Goal: Transaction & Acquisition: Subscribe to service/newsletter

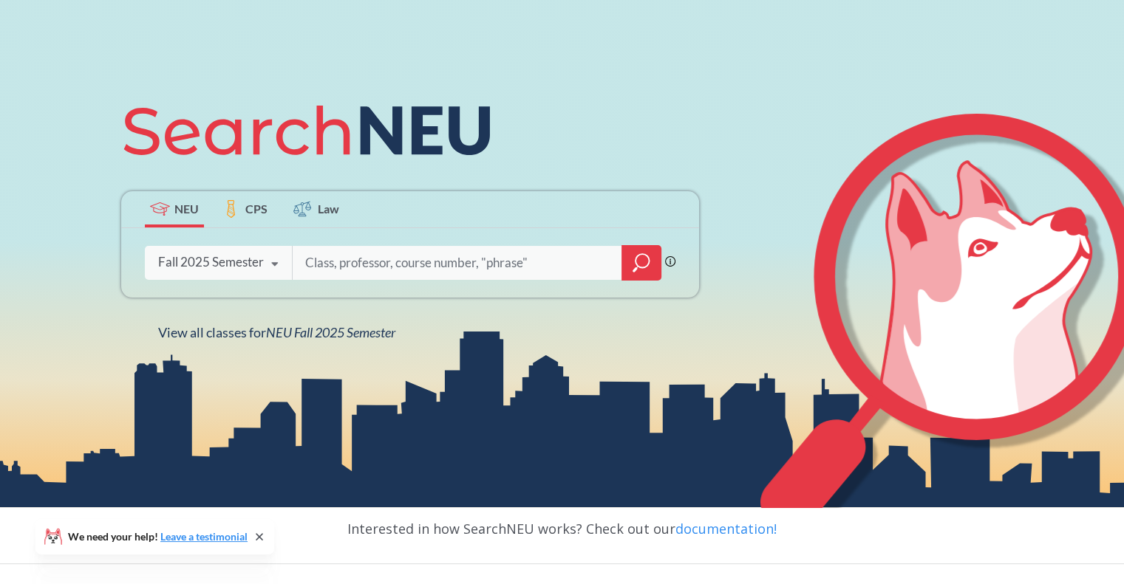
scroll to position [127, 0]
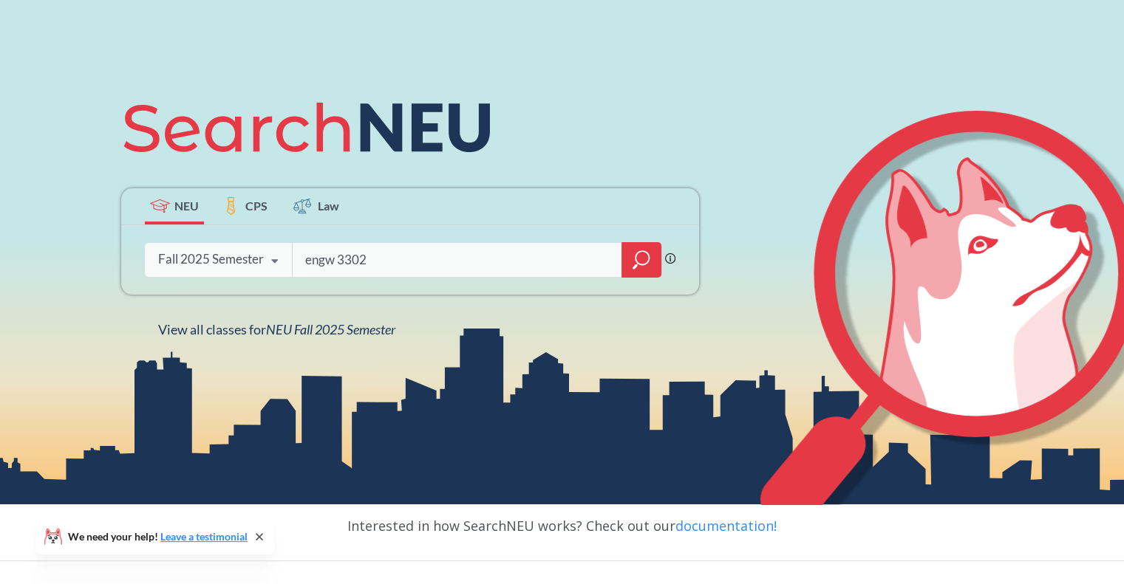
type input "engw 3302"
click at [646, 254] on icon "magnifying glass" at bounding box center [641, 260] width 18 height 21
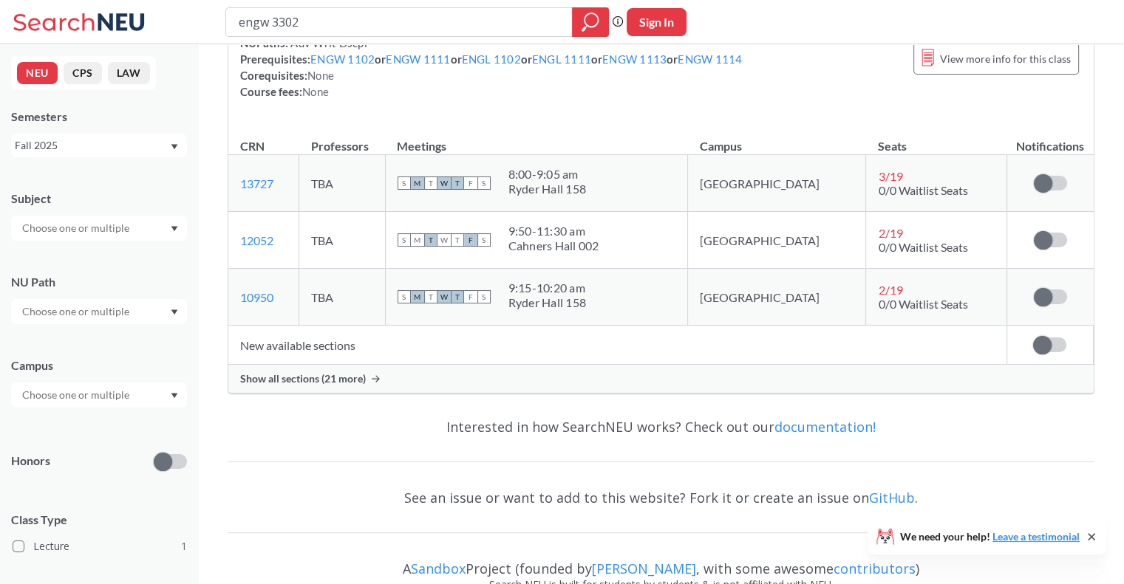
scroll to position [228, 0]
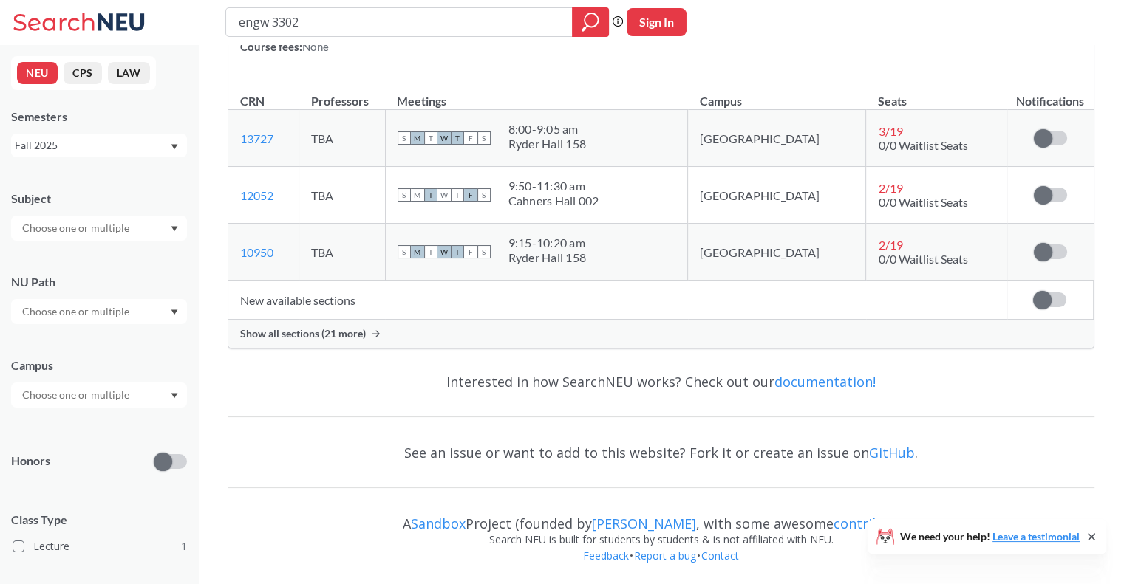
click at [346, 327] on span "Show all sections (21 more)" at bounding box center [303, 333] width 126 height 13
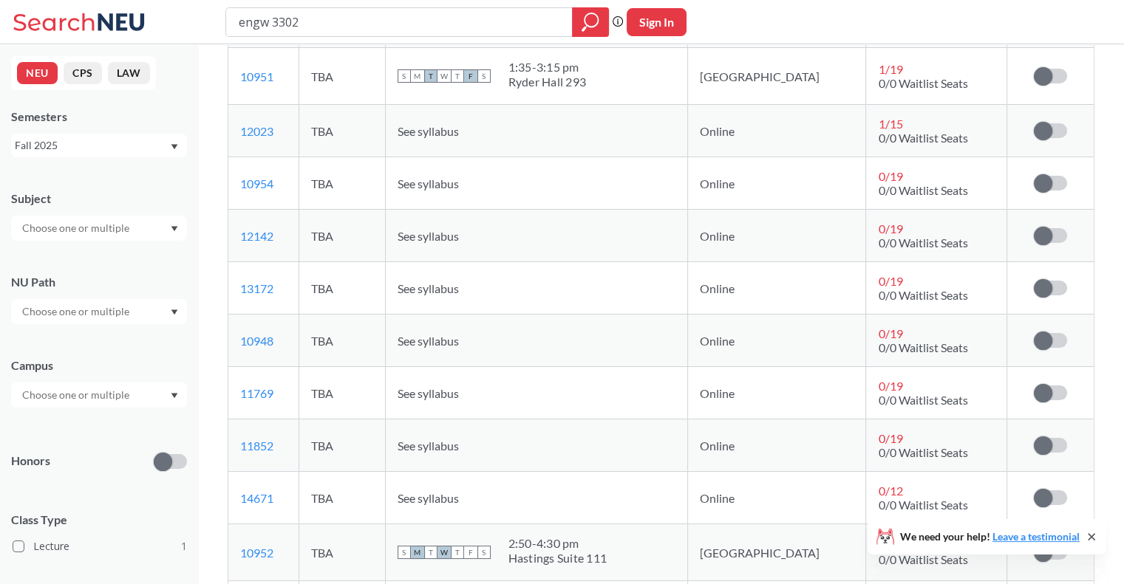
scroll to position [796, 0]
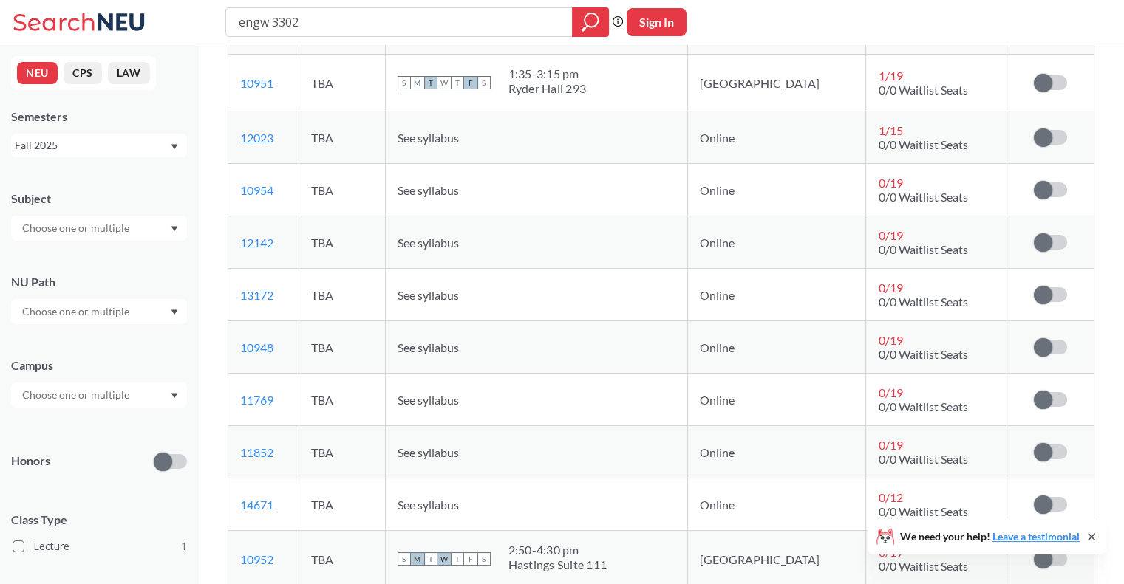
click at [1071, 186] on div "Sign in to subscribe for notifications." at bounding box center [1050, 189] width 63 height 15
click at [1058, 187] on label at bounding box center [1050, 189] width 33 height 15
click at [1034, 182] on input "checkbox" at bounding box center [1034, 182] width 0 height 0
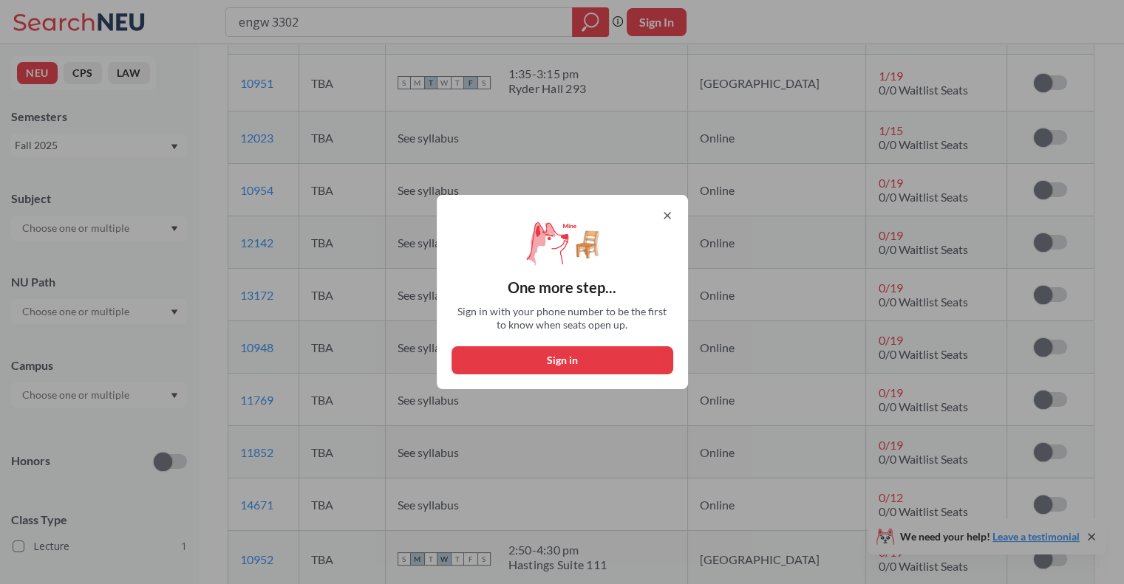
click at [600, 361] on button "Sign in" at bounding box center [562, 360] width 222 height 28
select select "US"
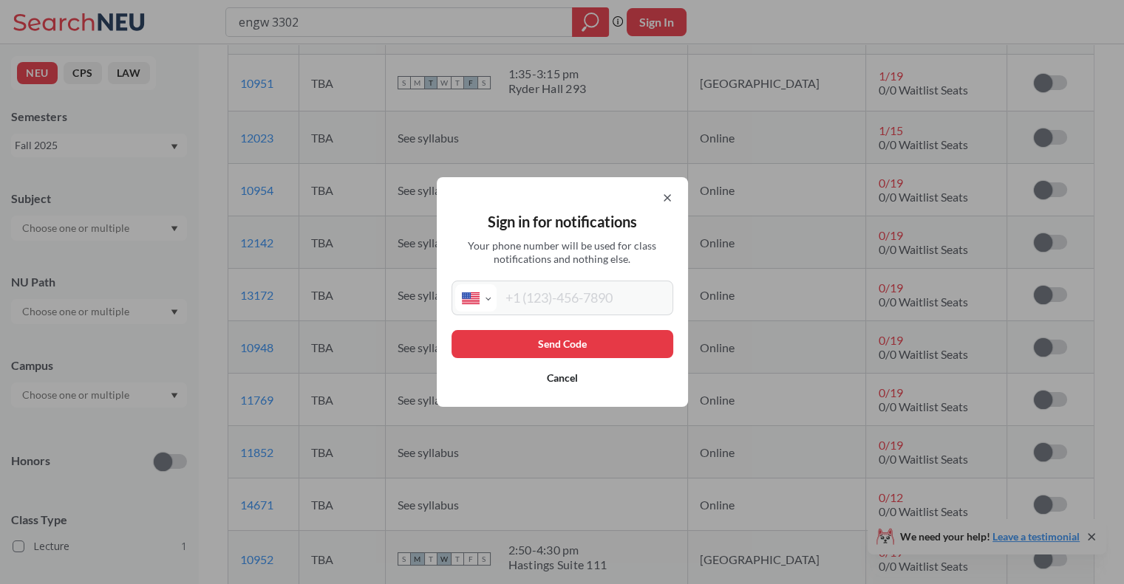
click at [561, 307] on input "tel" at bounding box center [582, 297] width 173 height 27
type input "[PHONE_NUMBER]"
click at [564, 341] on button "Send Code" at bounding box center [562, 344] width 222 height 28
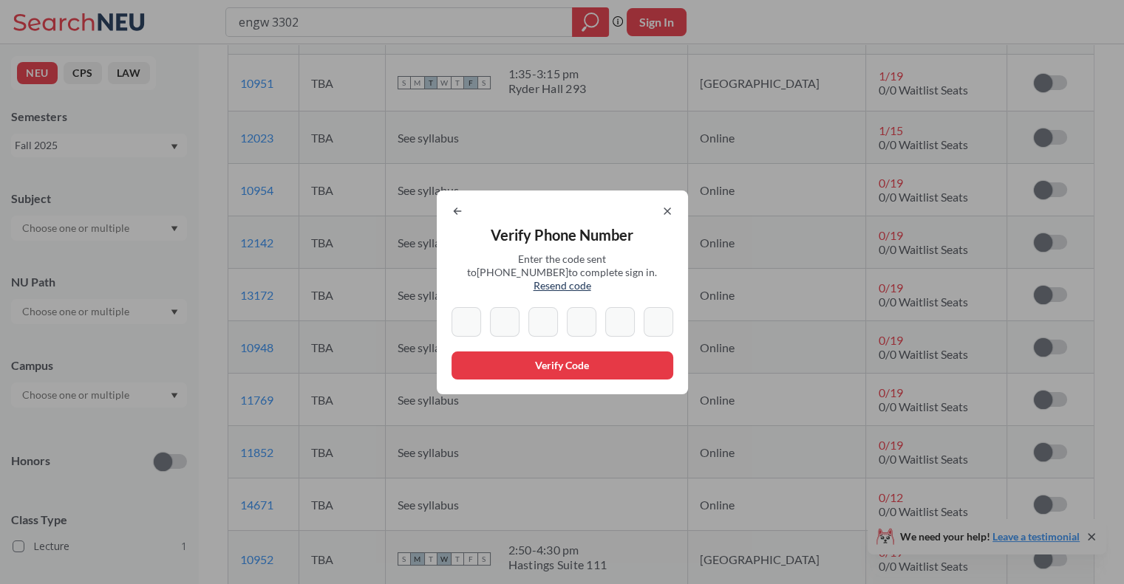
type input "8"
type input "6"
type input "7"
type input "2"
type input "1"
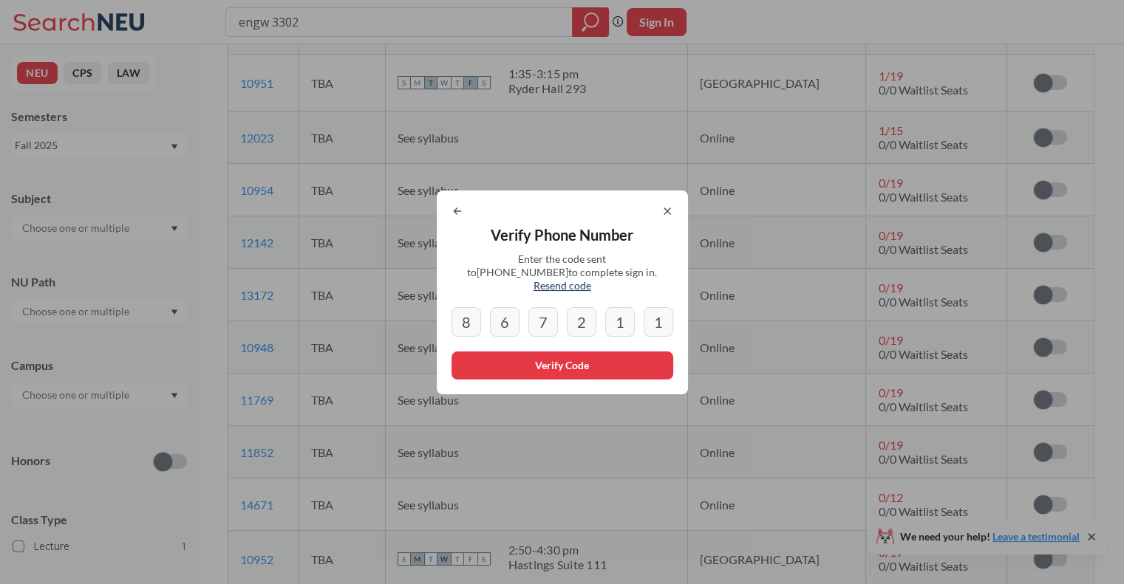
type input "1"
click at [558, 360] on button "Verify Code" at bounding box center [562, 366] width 222 height 28
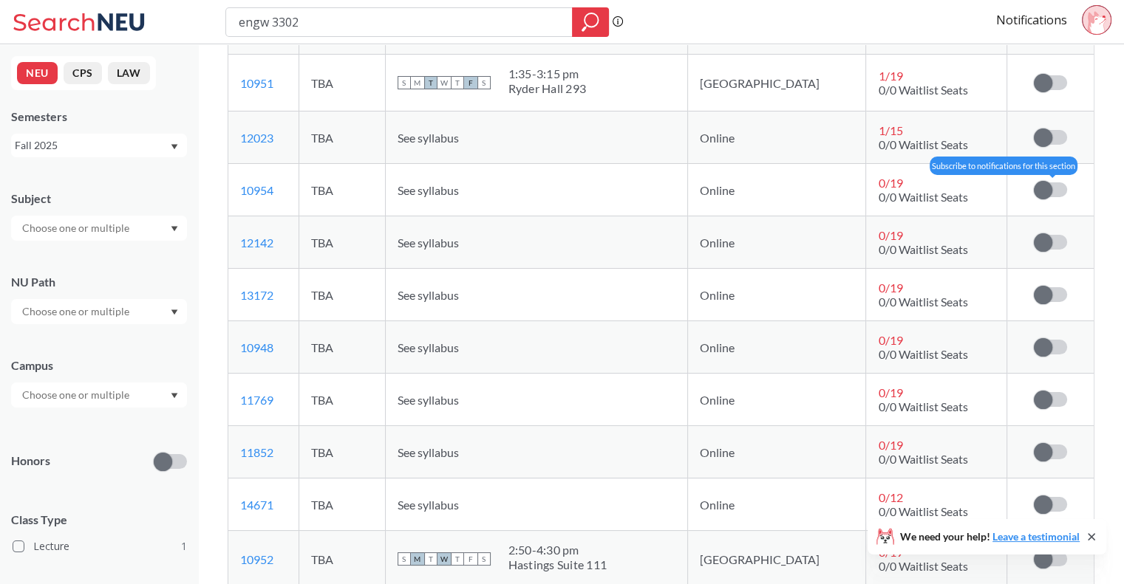
click at [1043, 185] on span at bounding box center [1043, 190] width 18 height 18
click at [1034, 182] on input "checkbox" at bounding box center [1034, 182] width 0 height 0
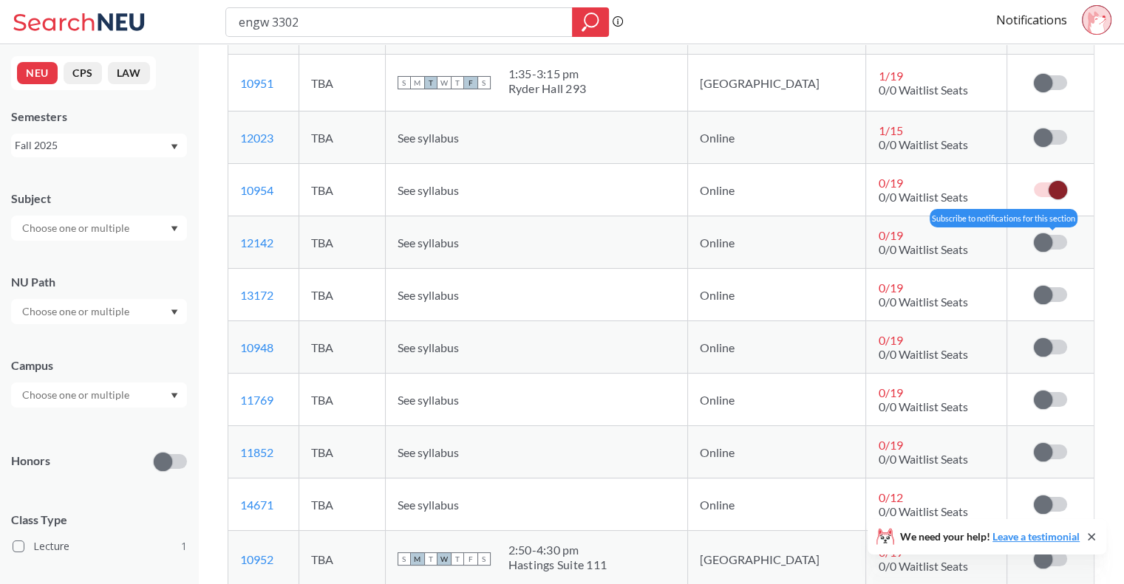
click at [1043, 242] on span at bounding box center [1043, 242] width 18 height 18
click at [1034, 235] on input "checkbox" at bounding box center [1034, 235] width 0 height 0
click at [1049, 353] on td "Subscribe to notifications for this section" at bounding box center [1049, 347] width 86 height 52
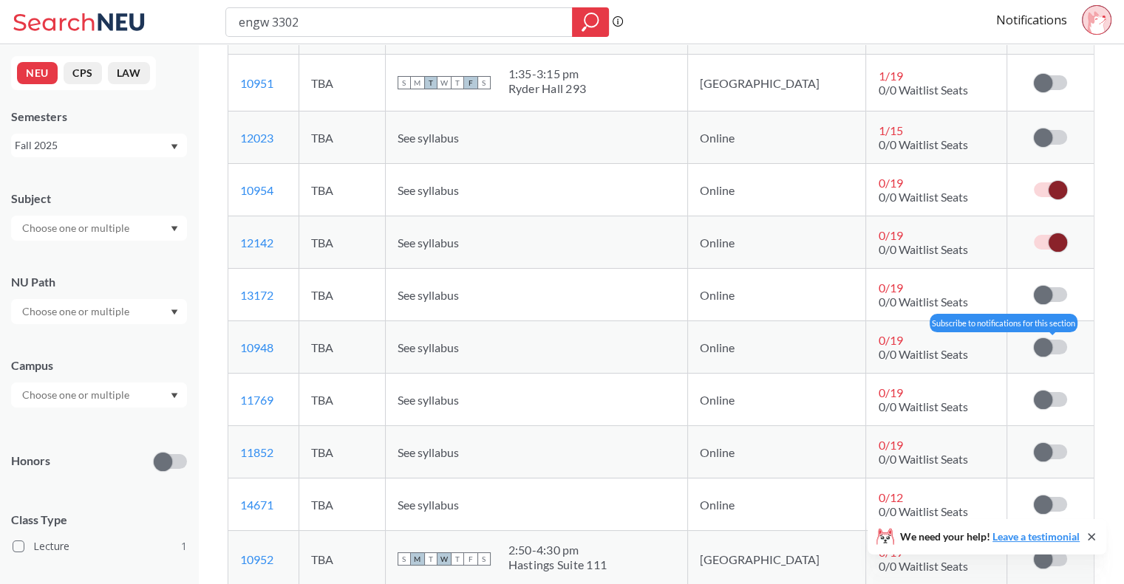
click at [1047, 346] on span at bounding box center [1043, 347] width 18 height 18
click at [1034, 340] on input "checkbox" at bounding box center [1034, 340] width 0 height 0
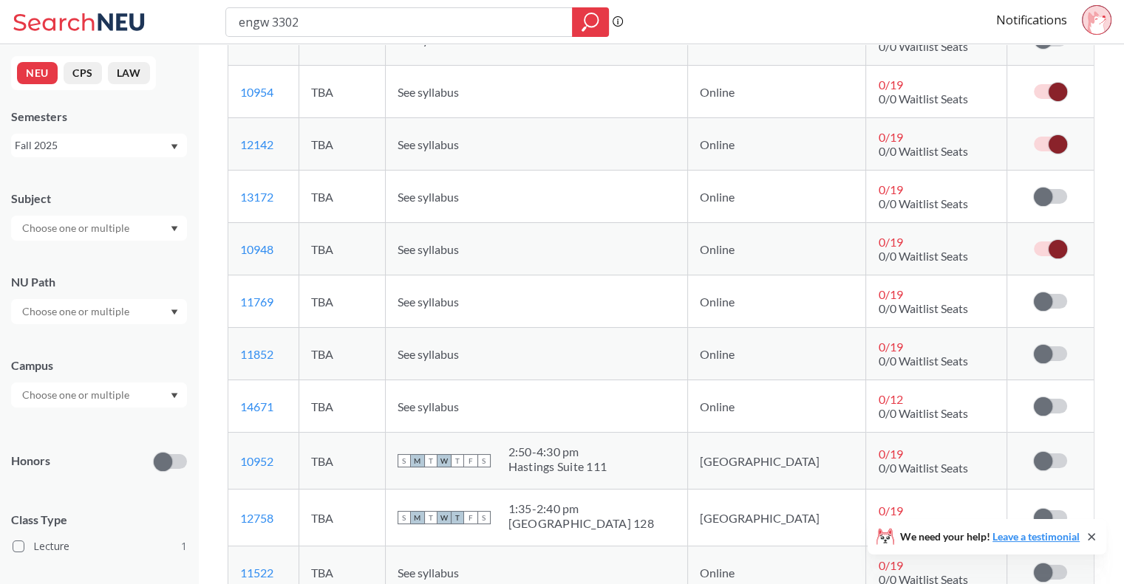
scroll to position [895, 0]
click at [1048, 302] on span at bounding box center [1043, 300] width 18 height 18
click at [1034, 293] on input "checkbox" at bounding box center [1034, 293] width 0 height 0
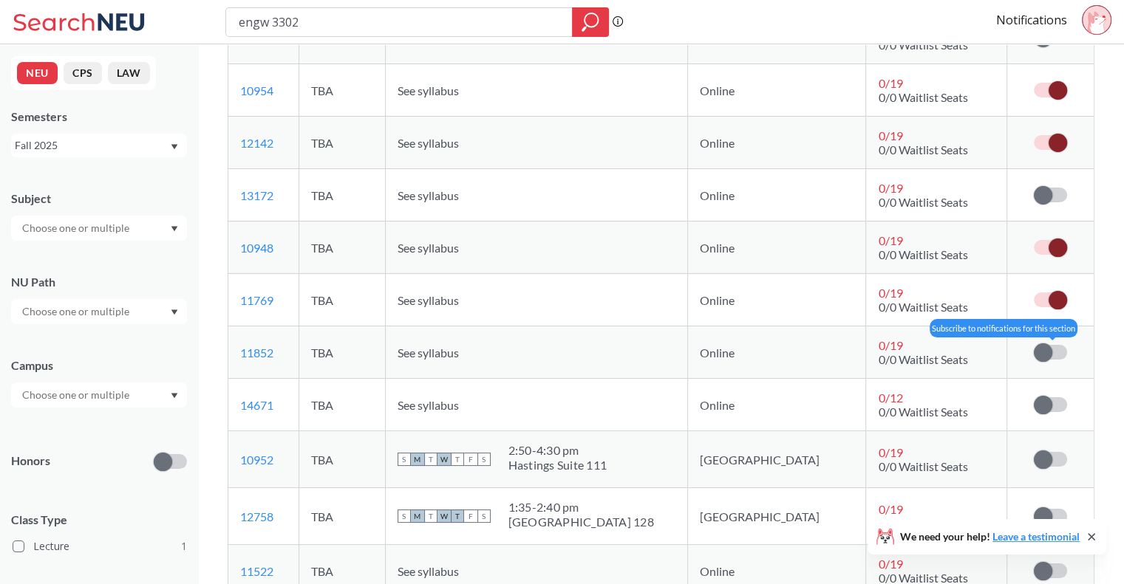
click at [1049, 357] on label at bounding box center [1050, 352] width 33 height 15
click at [1034, 345] on input "checkbox" at bounding box center [1034, 345] width 0 height 0
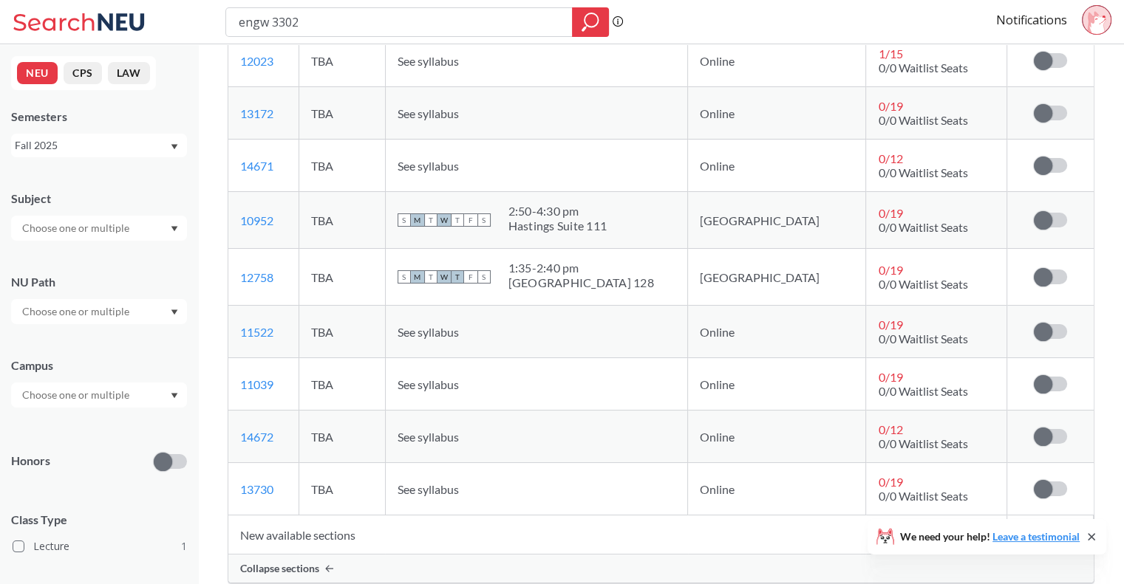
scroll to position [1166, 0]
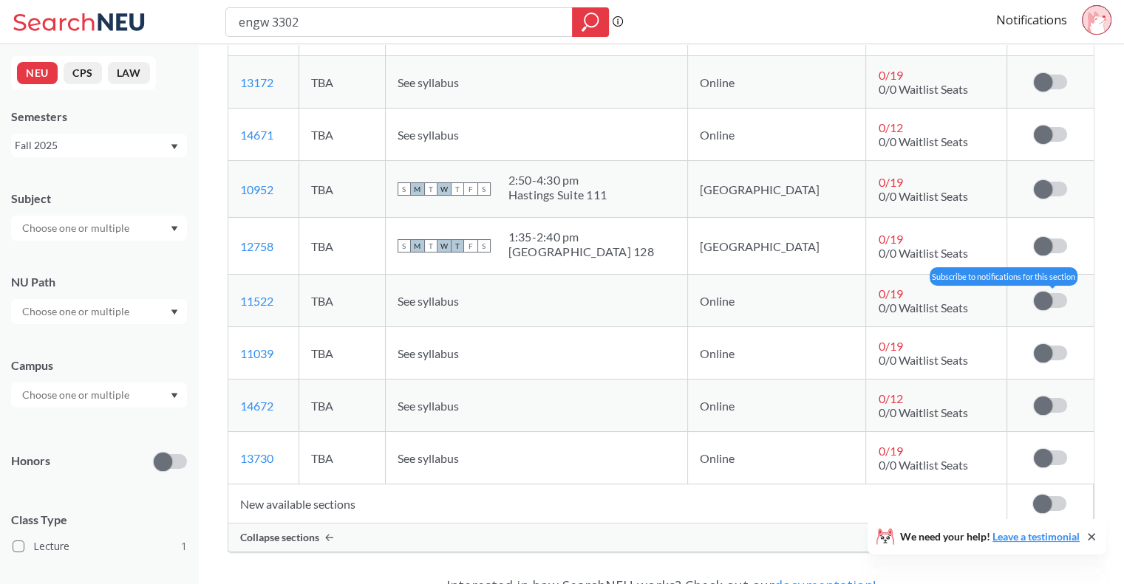
click at [1034, 295] on span at bounding box center [1043, 301] width 18 height 18
click at [1034, 293] on input "checkbox" at bounding box center [1034, 293] width 0 height 0
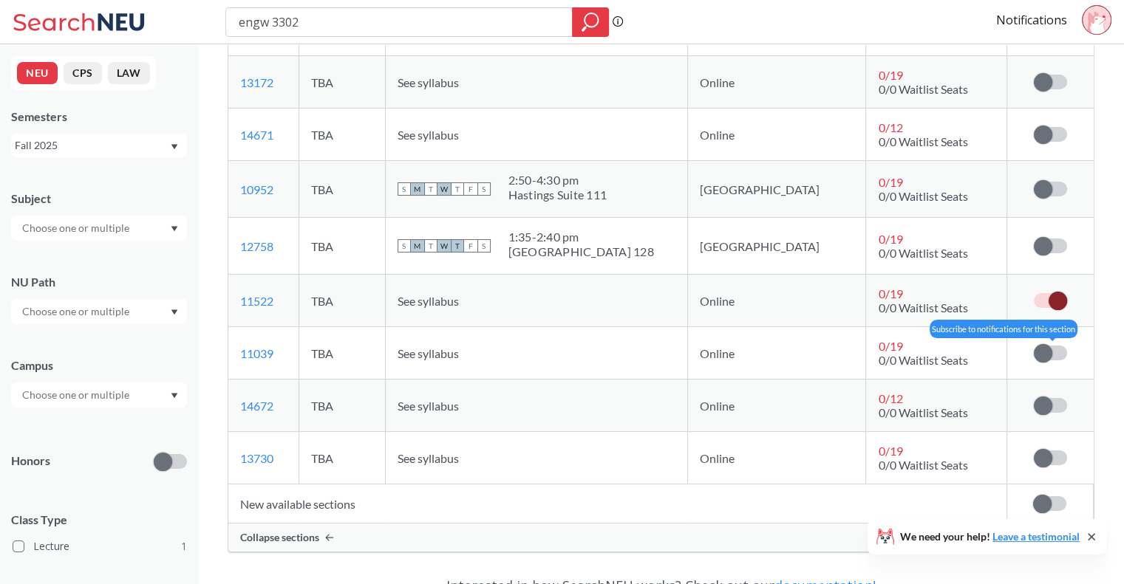
click at [1046, 354] on span at bounding box center [1043, 353] width 18 height 18
click at [1034, 346] on input "checkbox" at bounding box center [1034, 346] width 0 height 0
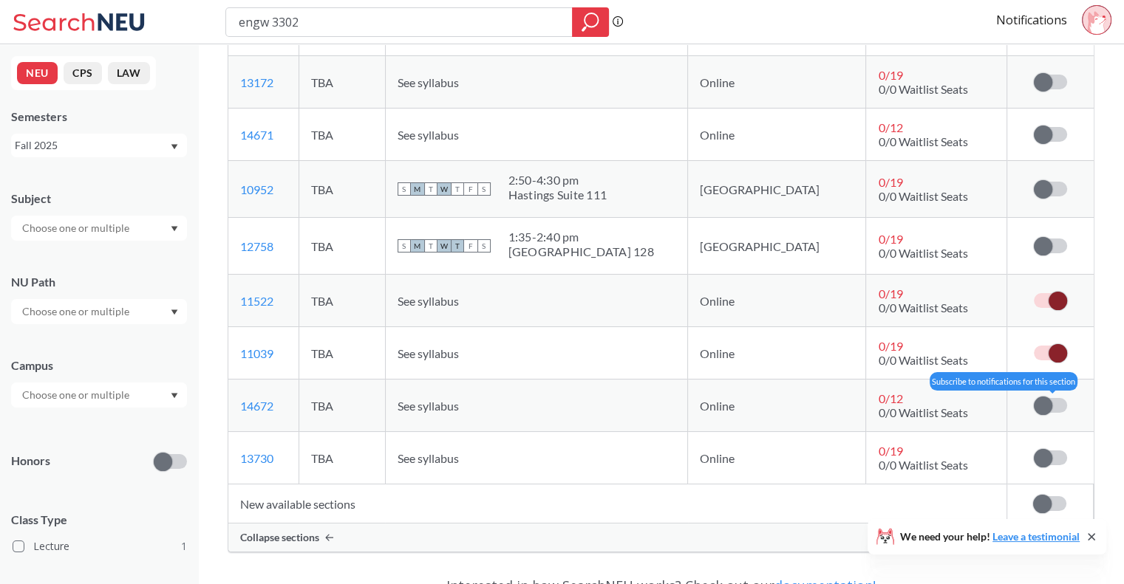
click at [1047, 409] on span at bounding box center [1043, 406] width 18 height 18
click at [1034, 398] on input "checkbox" at bounding box center [1034, 398] width 0 height 0
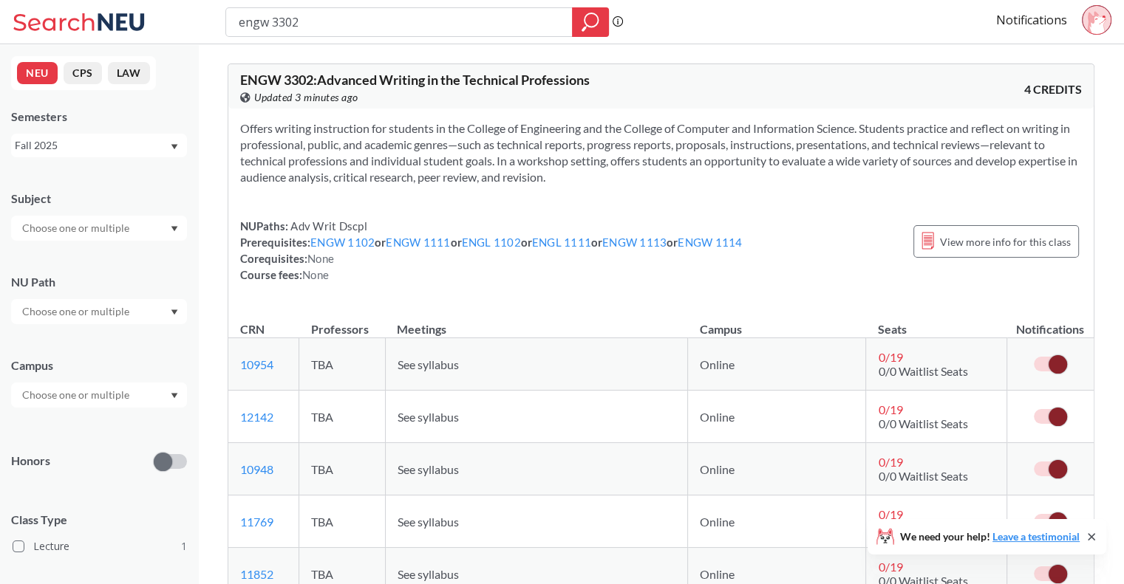
scroll to position [15, 0]
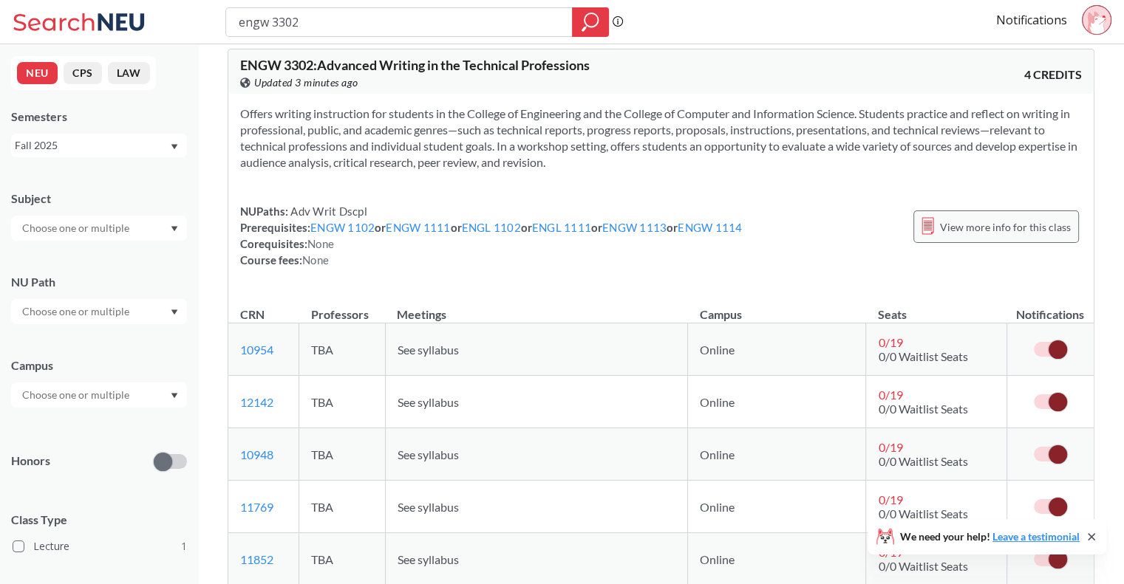
click at [966, 226] on span "View more info for this class" at bounding box center [1005, 227] width 131 height 18
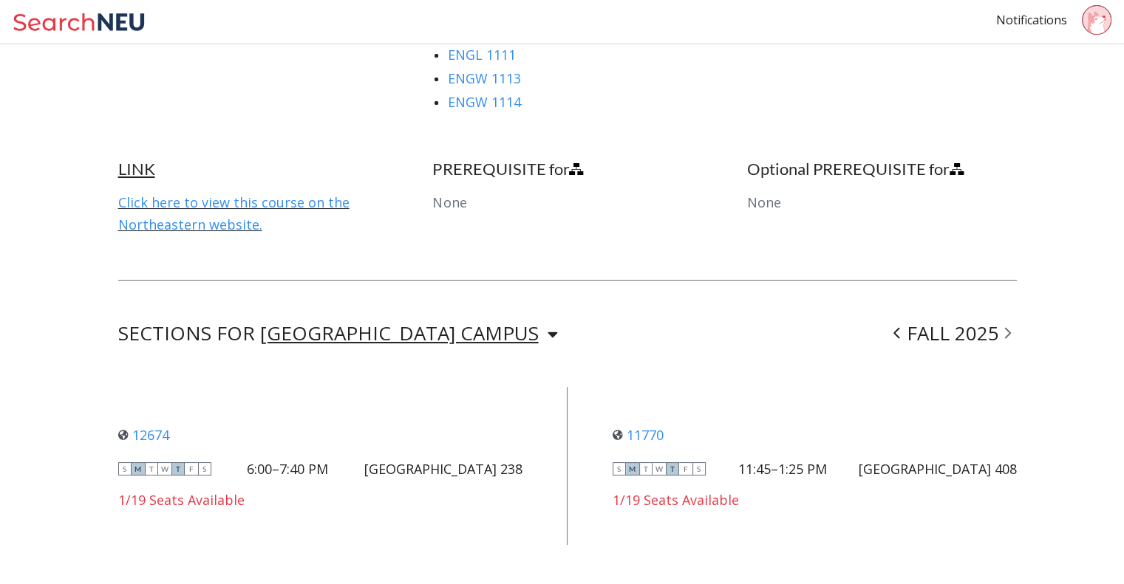
scroll to position [1003, 0]
click at [157, 426] on link "12674" at bounding box center [143, 434] width 51 height 18
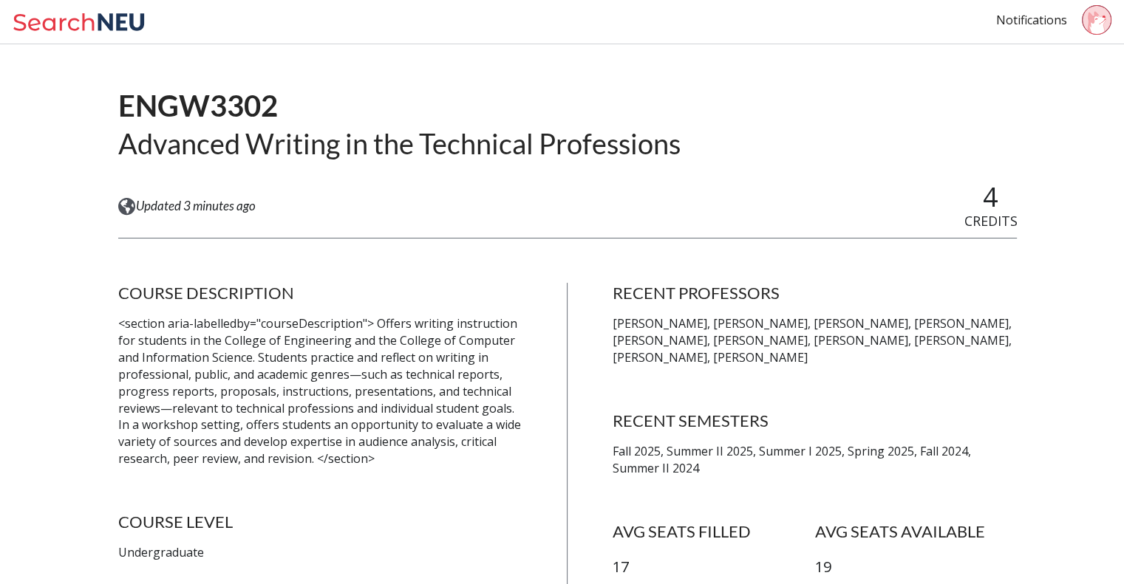
scroll to position [0, 0]
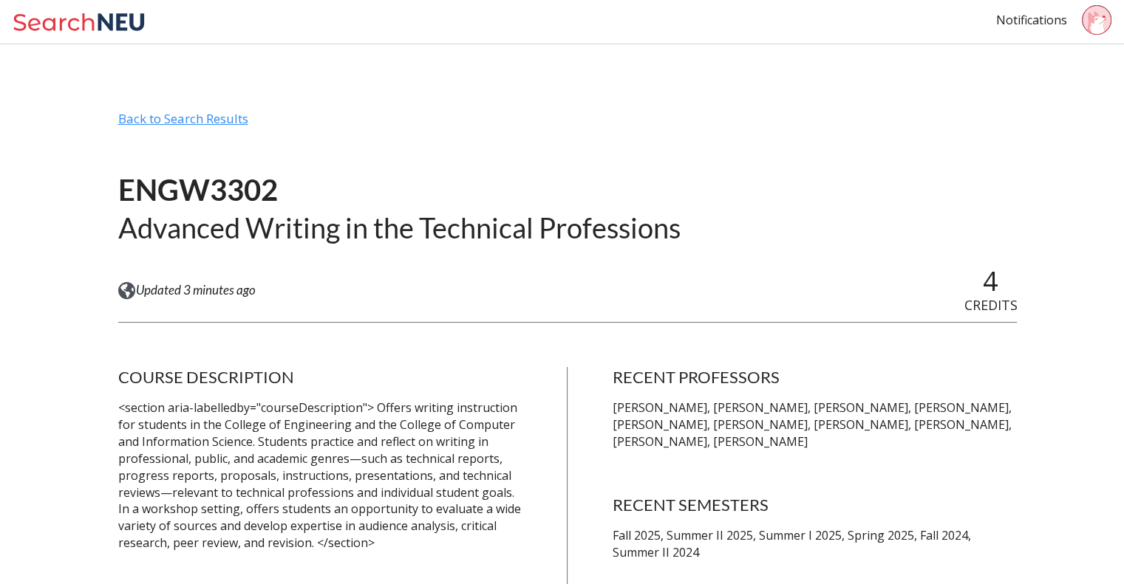
click at [212, 120] on div "Back to Search Results" at bounding box center [567, 125] width 899 height 28
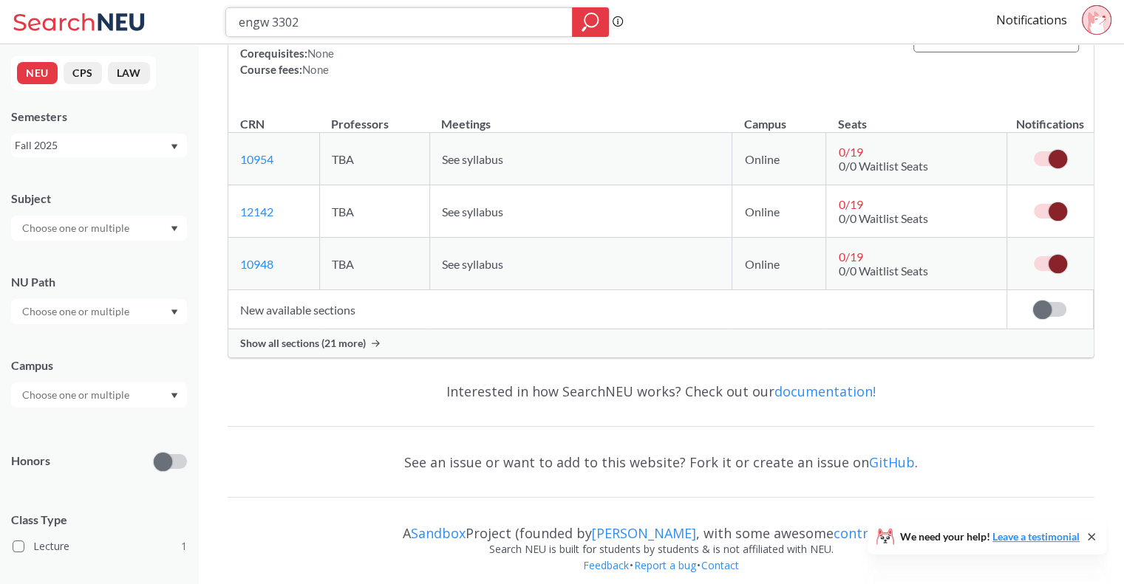
scroll to position [209, 0]
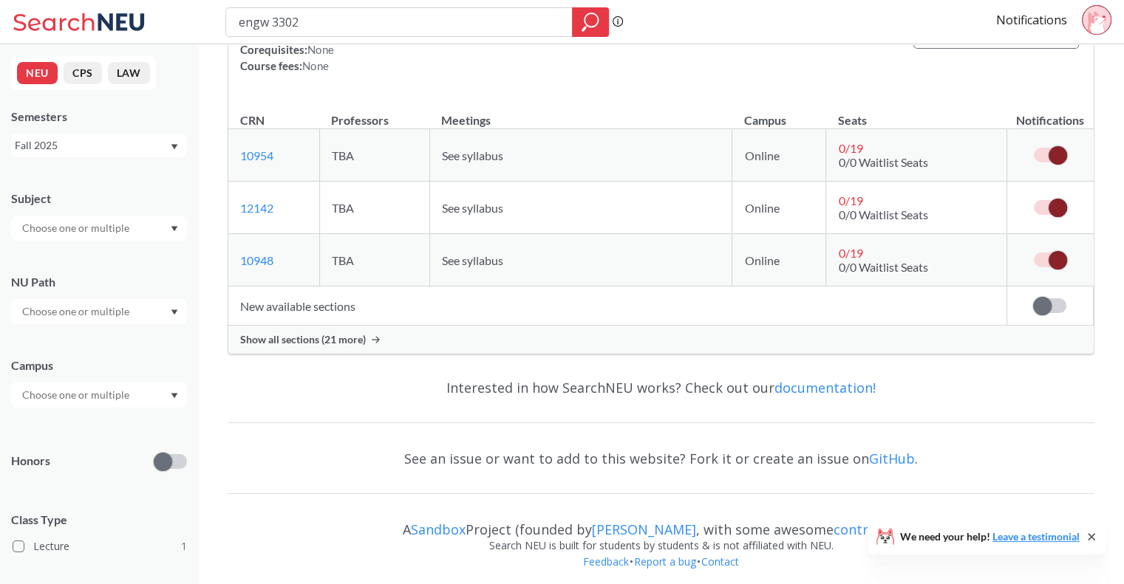
click at [347, 334] on span "Show all sections (21 more)" at bounding box center [303, 339] width 126 height 13
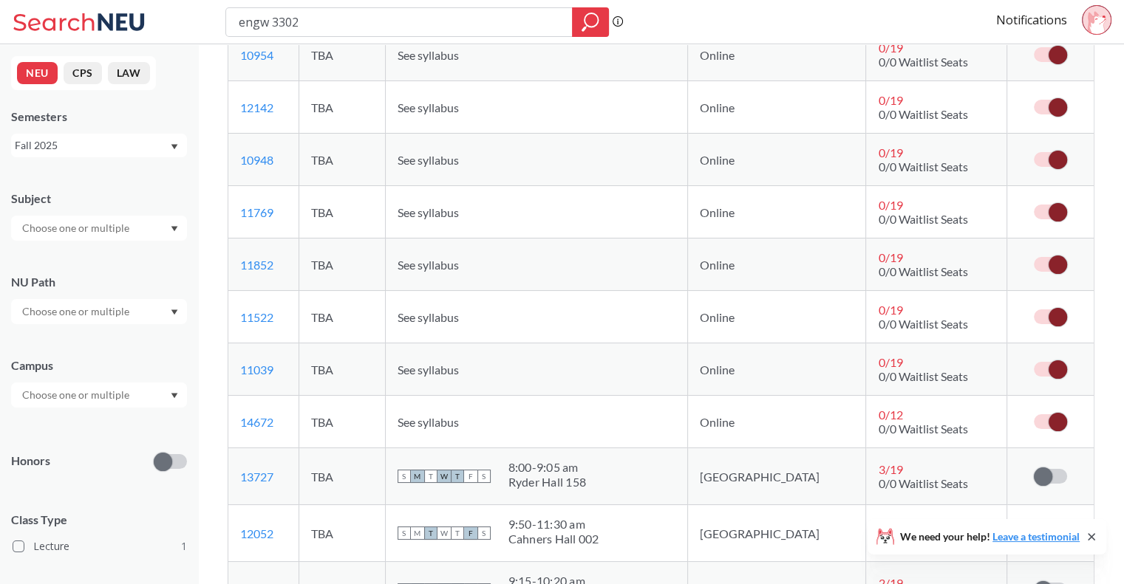
scroll to position [277, 0]
